Goal: Task Accomplishment & Management: Use online tool/utility

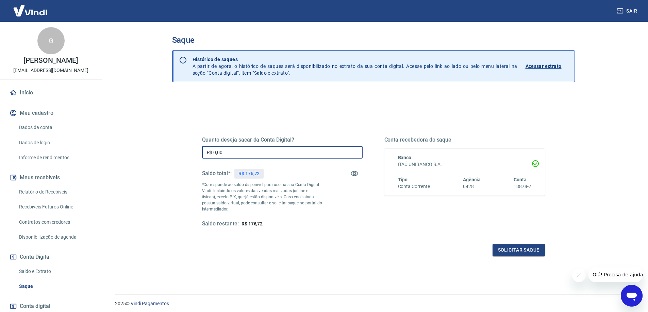
click at [240, 152] on input "R$ 0,00" at bounding box center [282, 152] width 160 height 13
type input "R$ 176,72"
click at [523, 250] on button "Solicitar saque" at bounding box center [518, 250] width 52 height 13
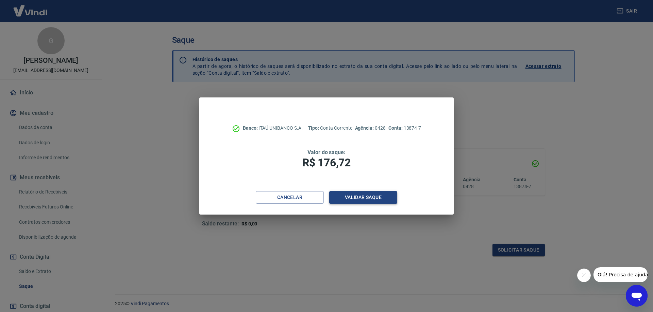
click at [379, 196] on button "Validar saque" at bounding box center [363, 197] width 68 height 13
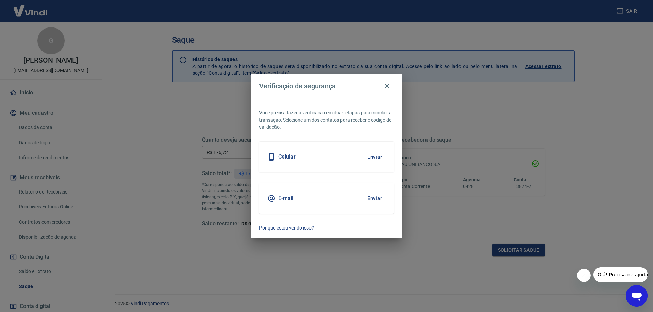
click at [372, 159] on button "Enviar" at bounding box center [374, 157] width 22 height 14
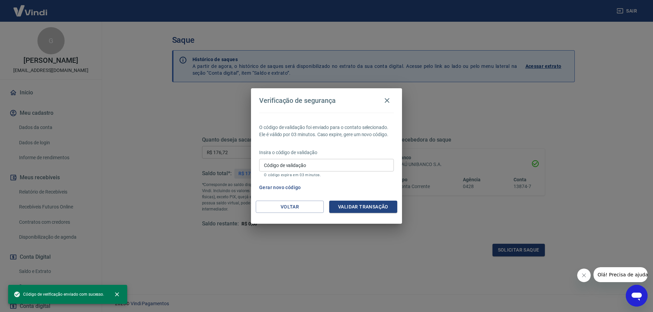
click at [314, 168] on input "Código de validação" at bounding box center [326, 165] width 135 height 13
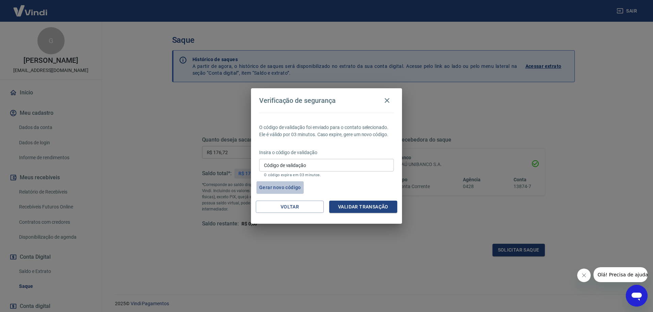
click at [294, 186] on button "Gerar novo código" at bounding box center [279, 188] width 47 height 13
click at [385, 102] on icon "button" at bounding box center [387, 101] width 8 height 8
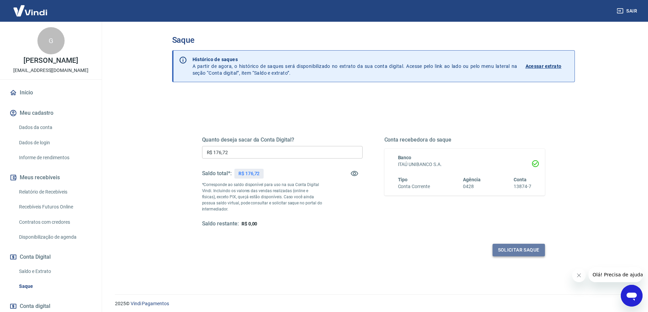
click at [511, 249] on button "Solicitar saque" at bounding box center [518, 250] width 52 height 13
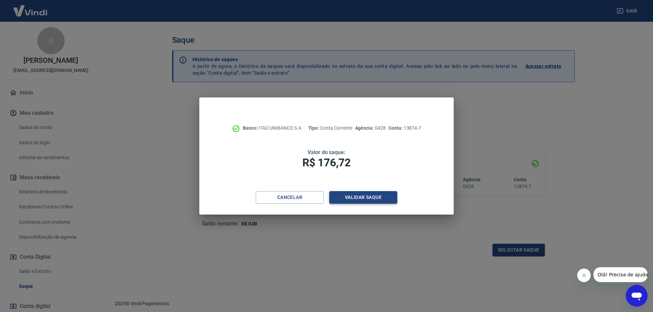
click at [376, 198] on button "Validar saque" at bounding box center [363, 197] width 68 height 13
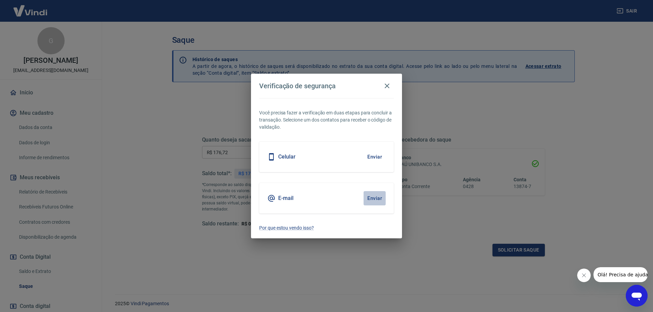
click at [374, 199] on button "Enviar" at bounding box center [374, 198] width 22 height 14
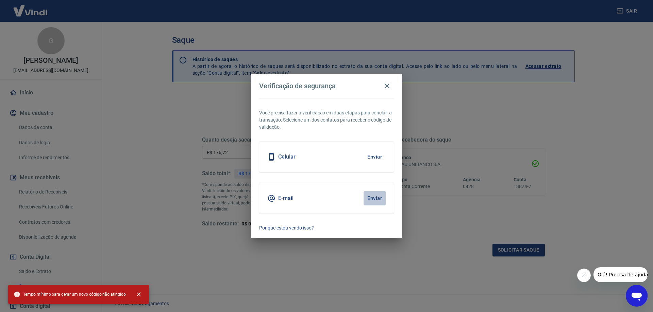
click at [372, 199] on button "Enviar" at bounding box center [374, 198] width 22 height 14
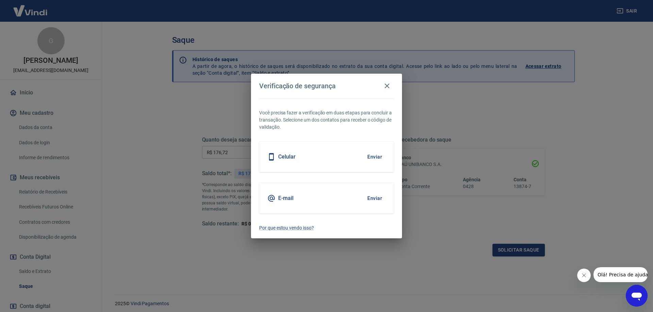
click at [375, 198] on button "Enviar" at bounding box center [374, 198] width 22 height 14
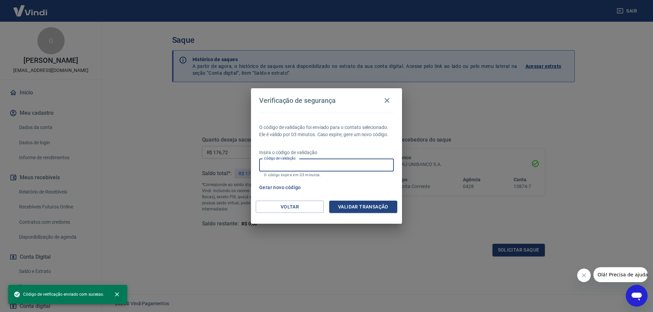
click at [287, 166] on input "Código de validação" at bounding box center [326, 165] width 135 height 13
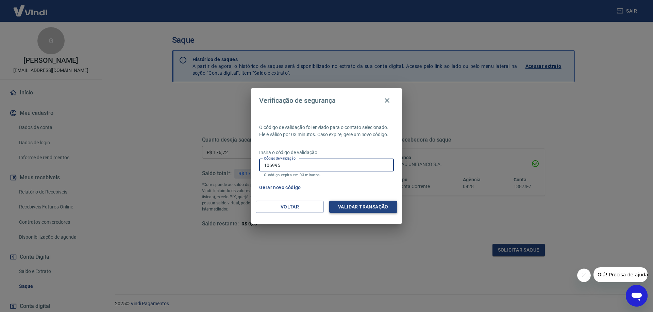
type input "106995"
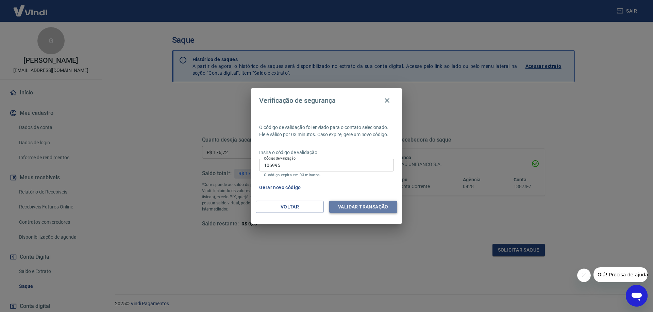
click at [356, 205] on button "Validar transação" at bounding box center [363, 207] width 68 height 13
